Goal: Task Accomplishment & Management: Use online tool/utility

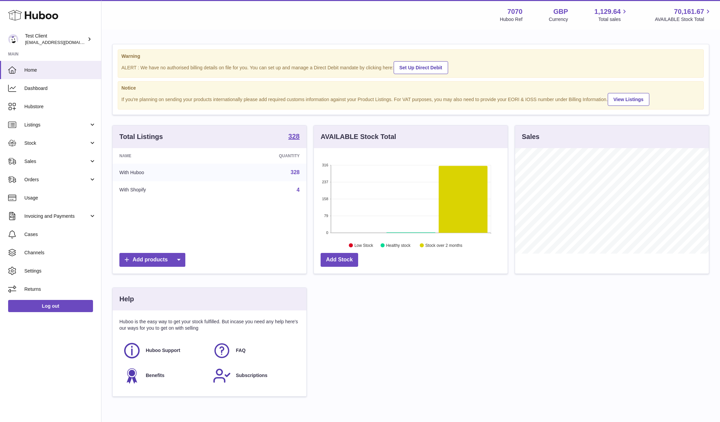
scroll to position [105, 196]
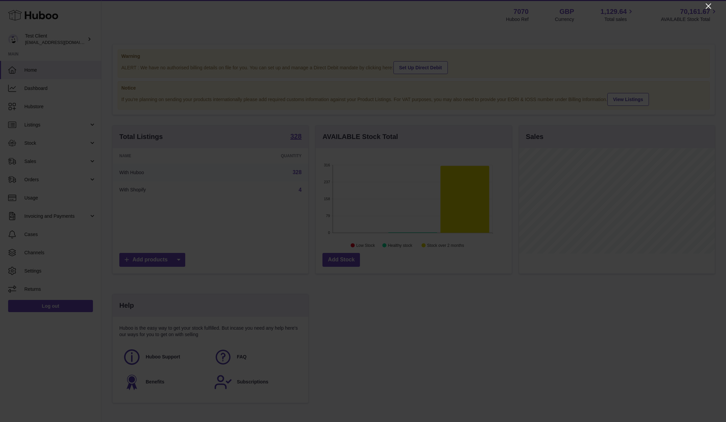
click at [709, 4] on icon "Close" at bounding box center [708, 6] width 8 height 8
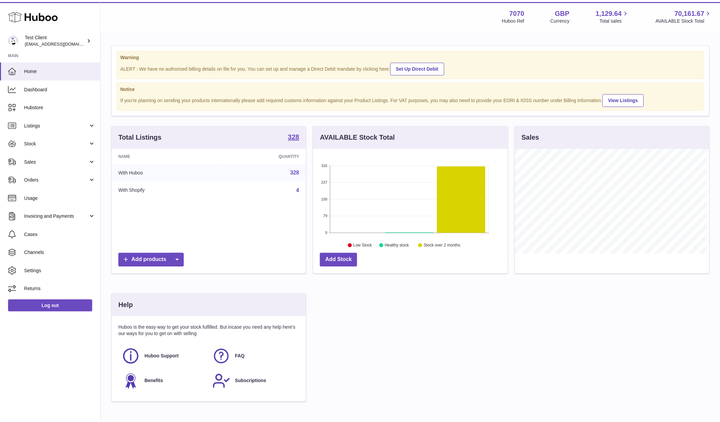
scroll to position [337929, 337841]
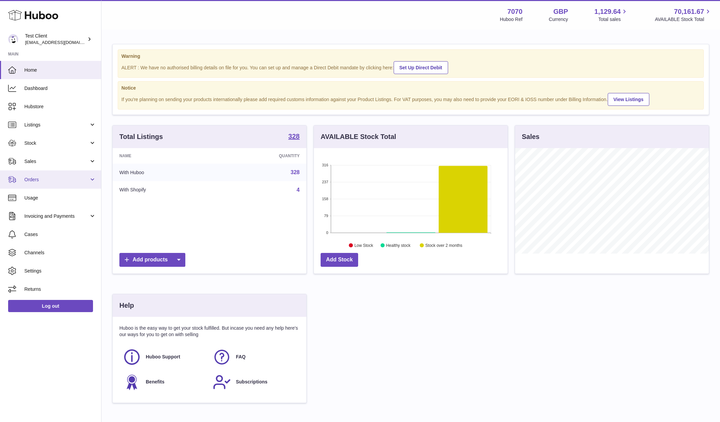
click at [25, 177] on span "Orders" at bounding box center [56, 179] width 65 height 6
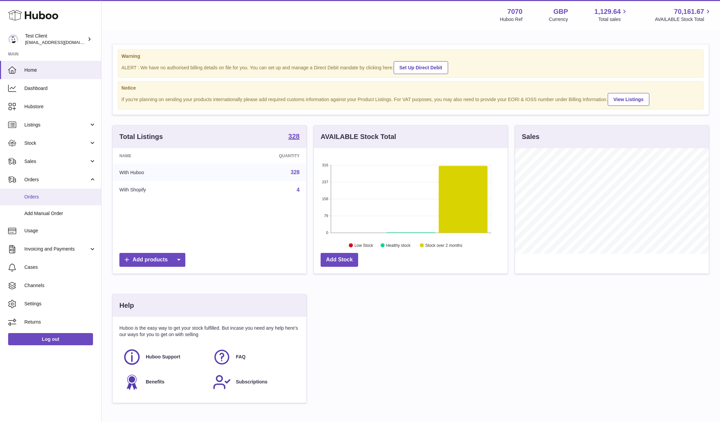
click at [27, 195] on span "Orders" at bounding box center [60, 197] width 72 height 6
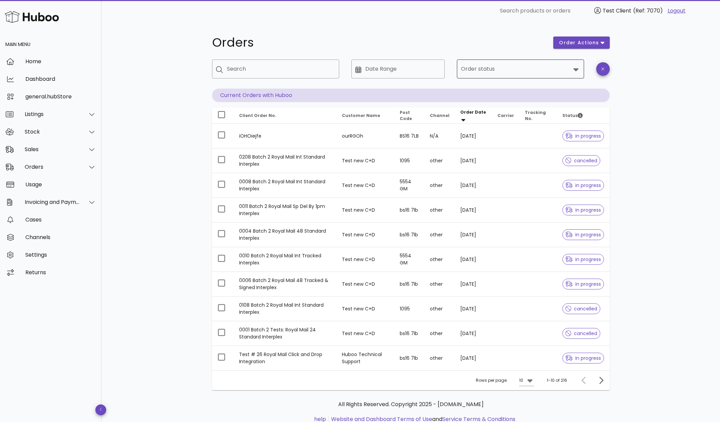
click at [576, 70] on icon at bounding box center [575, 69] width 5 height 3
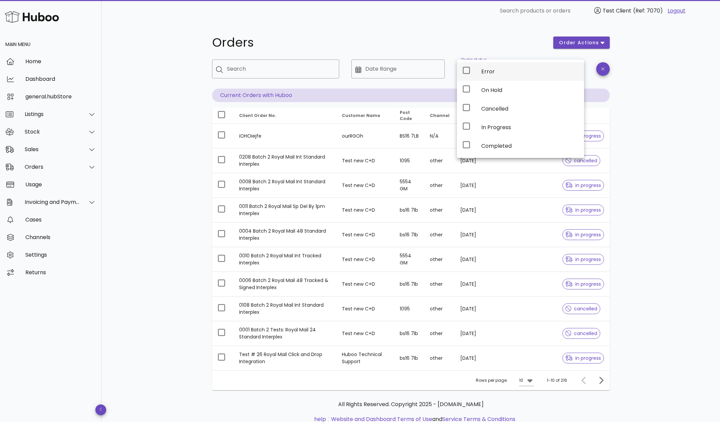
click at [467, 70] on icon at bounding box center [466, 70] width 8 height 8
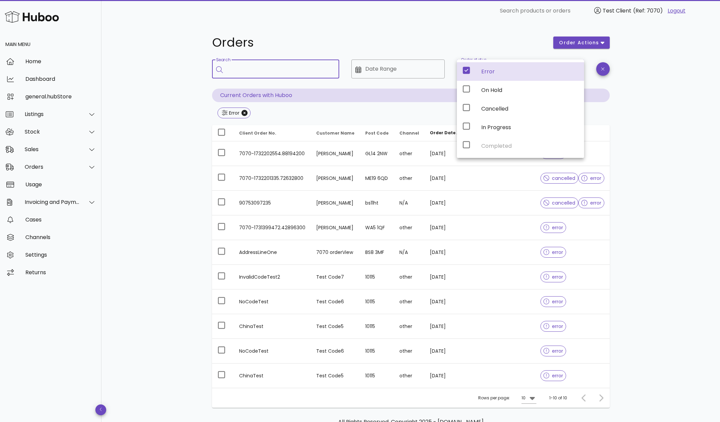
click at [263, 70] on input "Search" at bounding box center [280, 69] width 107 height 11
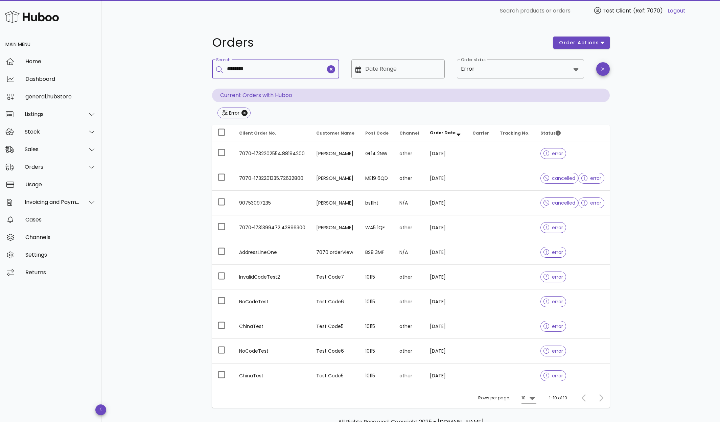
type input "********"
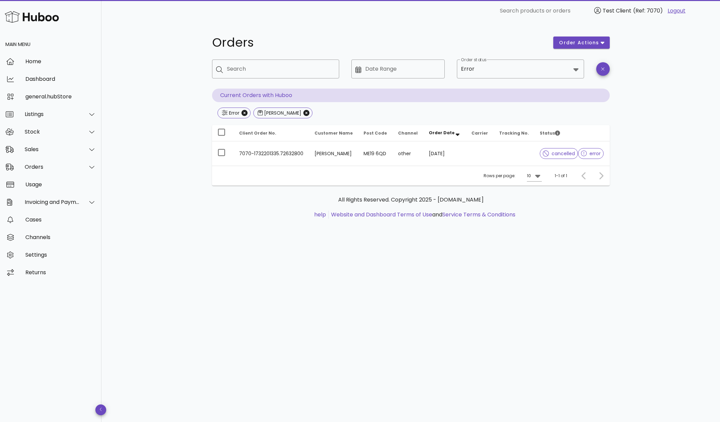
click at [582, 297] on div "Orders order actions ​ Search ​ Date Range ​ Order status Error Current Orders …" at bounding box center [410, 222] width 618 height 400
click at [320, 287] on div "Orders order actions ​ Search ​ Date Range ​ Order status Error Current Orders …" at bounding box center [410, 222] width 618 height 400
click at [408, 249] on div "Orders order actions ​ Search ​ Date Range ​ Order status Error Current Orders …" at bounding box center [410, 222] width 618 height 400
click at [71, 148] on div "Sales" at bounding box center [52, 149] width 55 height 6
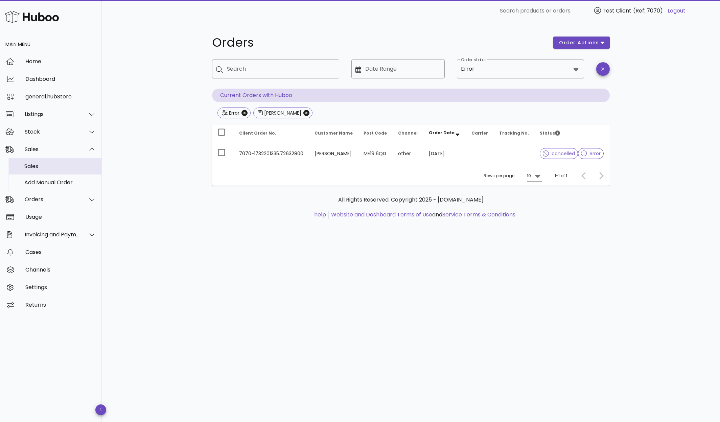
click at [33, 166] on div "Sales" at bounding box center [60, 166] width 72 height 6
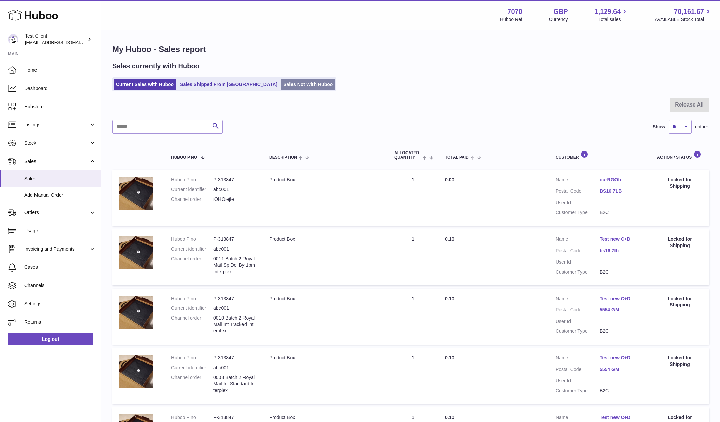
click at [283, 86] on link "Sales Not With Huboo" at bounding box center [308, 84] width 54 height 11
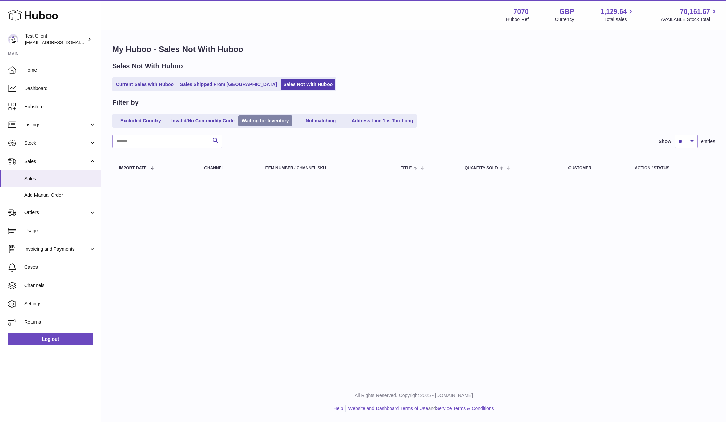
click at [266, 121] on link "Waiting for Inventory" at bounding box center [265, 120] width 54 height 11
click at [213, 83] on link "Sales Shipped From [GEOGRAPHIC_DATA]" at bounding box center [228, 84] width 102 height 11
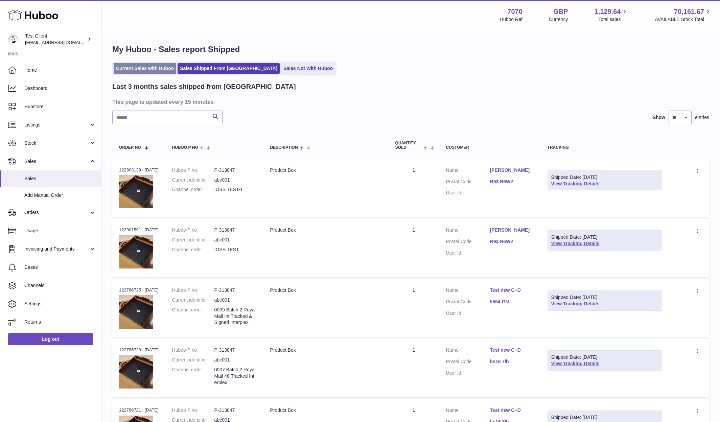
click at [152, 67] on link "Current Sales with Huboo" at bounding box center [145, 68] width 63 height 11
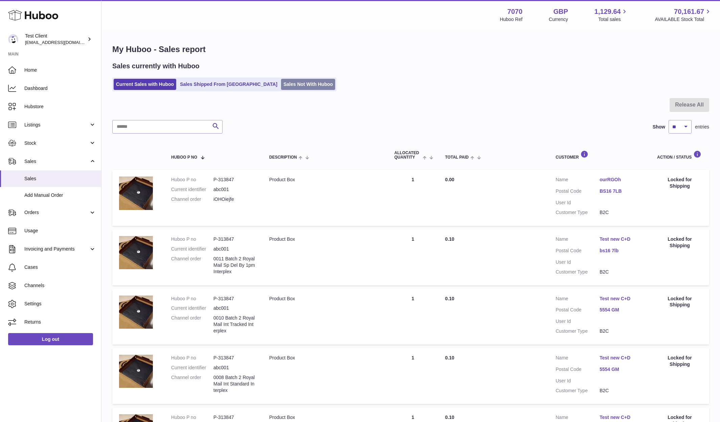
click at [281, 85] on link "Sales Not With Huboo" at bounding box center [308, 84] width 54 height 11
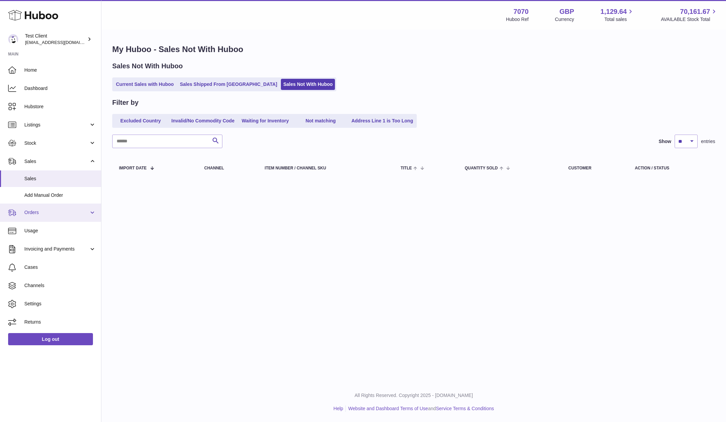
click at [42, 213] on span "Orders" at bounding box center [56, 212] width 65 height 6
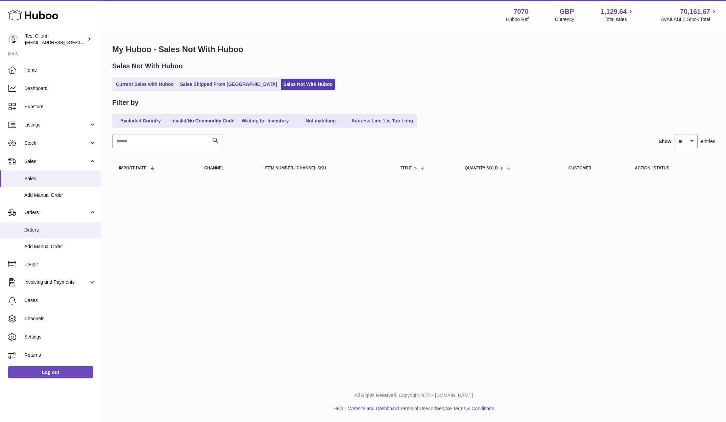
click at [41, 230] on span "Orders" at bounding box center [60, 230] width 72 height 6
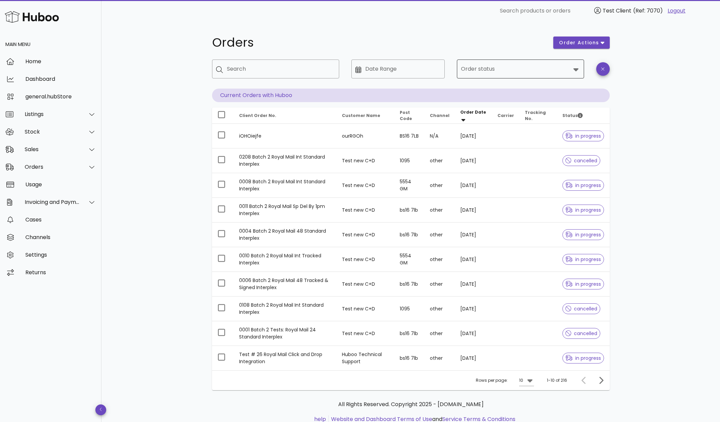
click at [469, 69] on input "Order status" at bounding box center [516, 69] width 110 height 11
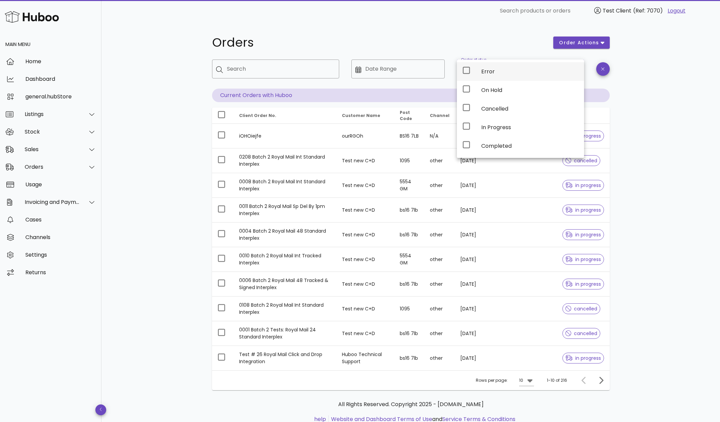
click at [466, 70] on icon at bounding box center [466, 70] width 8 height 8
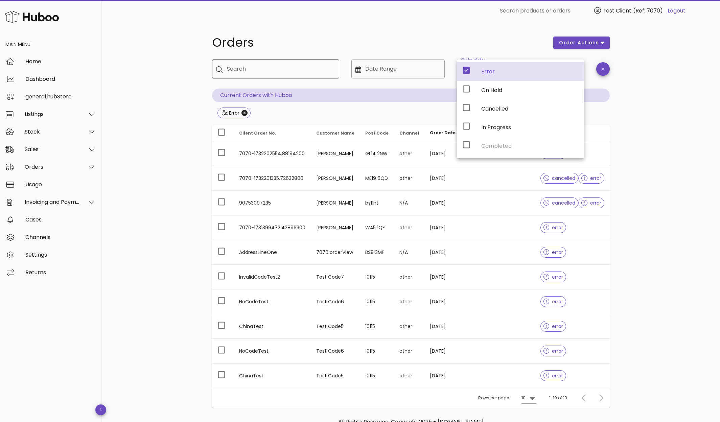
click at [261, 68] on input "Search" at bounding box center [280, 69] width 107 height 11
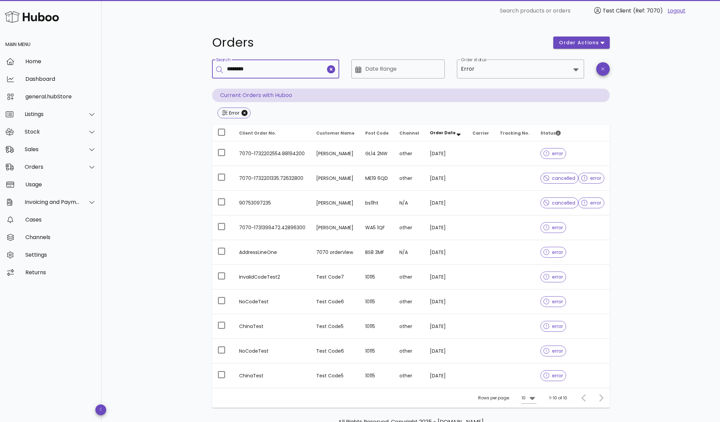
type input "********"
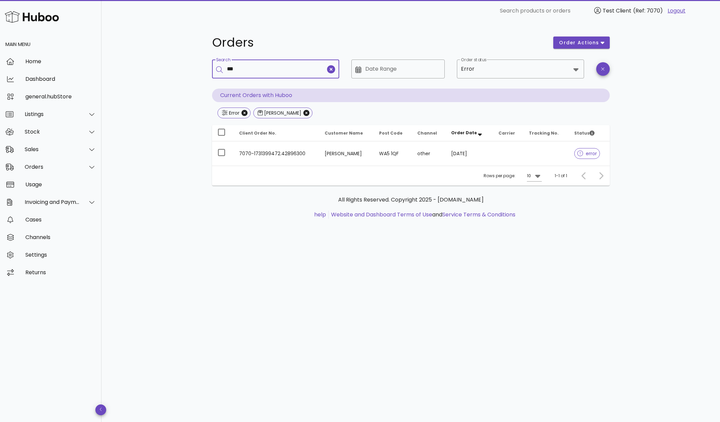
type input "***"
click at [303, 112] on icon "Close" at bounding box center [306, 113] width 6 height 6
click at [279, 113] on icon "Close" at bounding box center [278, 113] width 6 height 6
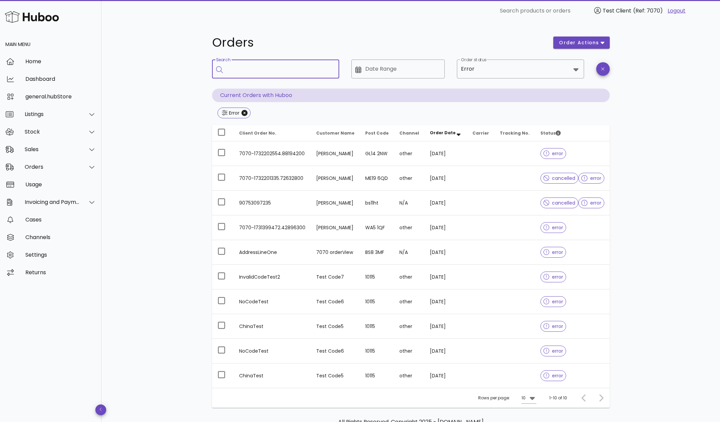
click at [269, 69] on input "Search" at bounding box center [280, 69] width 107 height 11
type input "*********"
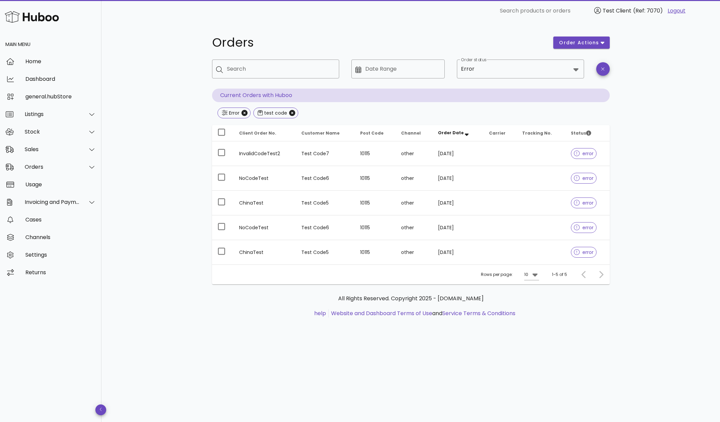
click at [234, 332] on div "All Rights Reserved. Copyright 2025 - huboo.co.uk help Website and Dashboard Te…" at bounding box center [411, 309] width 398 height 51
click at [627, 355] on div "Orders order actions ​ Search ​ Date Range ​ Order status Error Current Orders …" at bounding box center [410, 222] width 618 height 400
click at [701, 170] on div "Orders order actions ​ Search ​ Date Range ​ Order status Error Current Orders …" at bounding box center [410, 222] width 618 height 400
click at [175, 210] on div "Orders order actions ​ Search ​ Date Range ​ Order status Error Current Orders …" at bounding box center [410, 222] width 618 height 400
click at [43, 129] on div "Stock" at bounding box center [52, 131] width 55 height 6
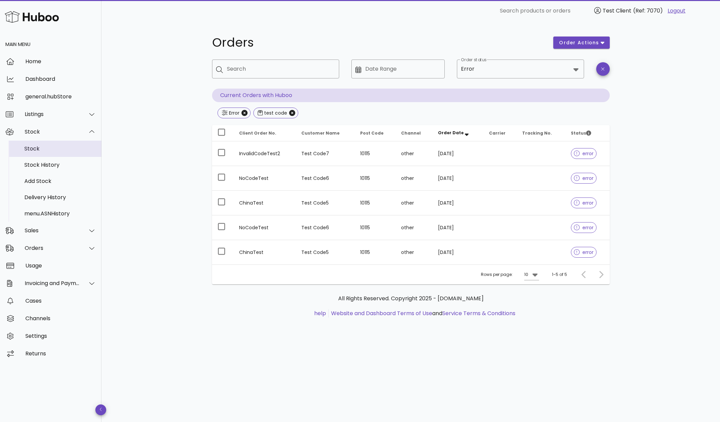
click at [32, 148] on div "Stock" at bounding box center [60, 148] width 72 height 6
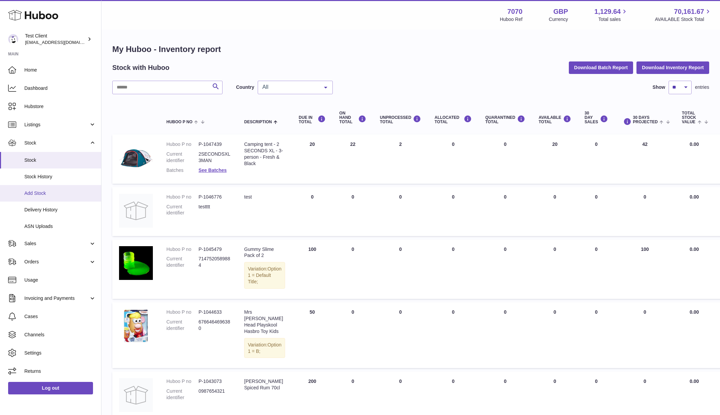
click at [35, 193] on span "Add Stock" at bounding box center [60, 193] width 72 height 6
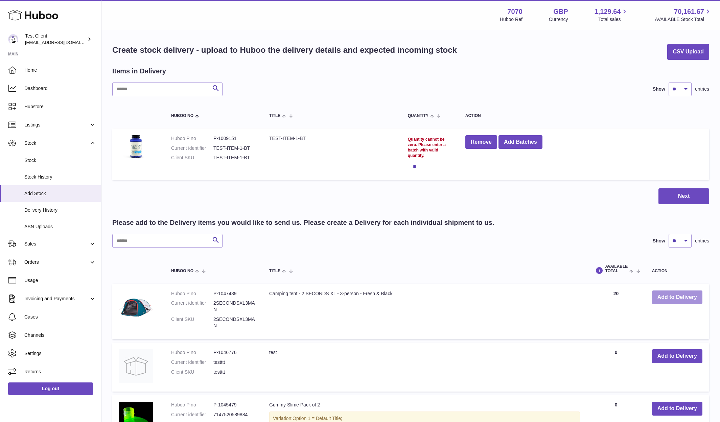
click at [685, 298] on button "Add to Delivery" at bounding box center [677, 297] width 50 height 14
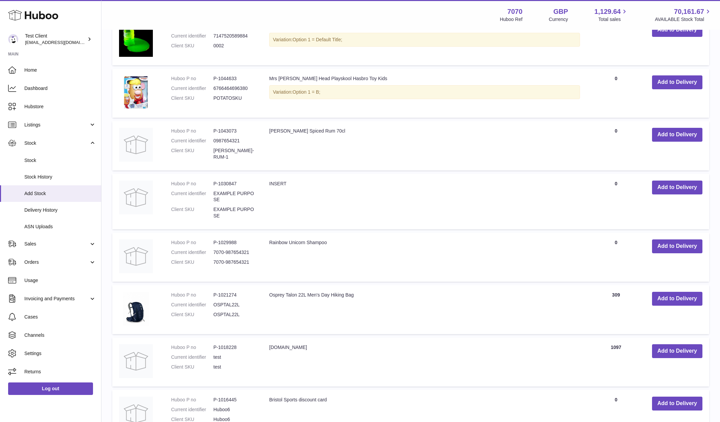
scroll to position [537, 0]
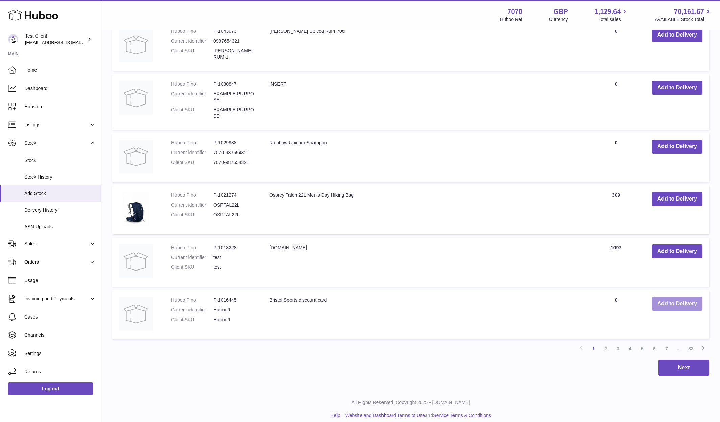
click at [685, 297] on button "Add to Delivery" at bounding box center [677, 304] width 50 height 14
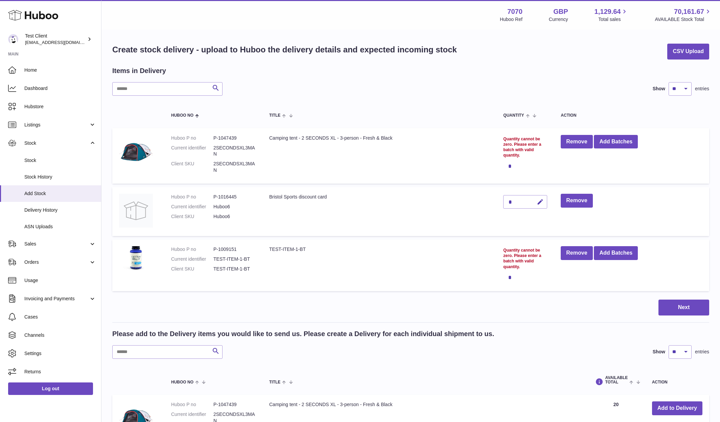
scroll to position [0, 0]
click at [543, 202] on icon "button" at bounding box center [539, 202] width 7 height 7
click at [529, 202] on icon "button" at bounding box center [526, 202] width 6 height 6
drag, startPoint x: 500, startPoint y: 190, endPoint x: 499, endPoint y: 195, distance: 4.7
click at [499, 195] on tr "Huboo P no P-1016445 Current identifier Huboo6 Client SKU Huboo6 Bristol Sports…" at bounding box center [410, 211] width 597 height 49
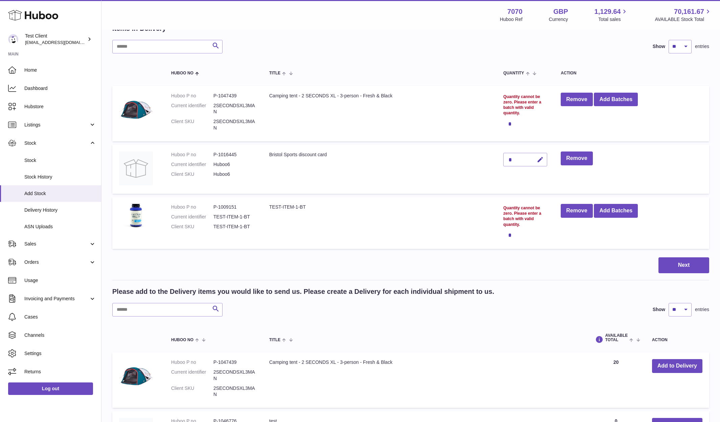
scroll to position [211, 0]
